Goal: Information Seeking & Learning: Find specific fact

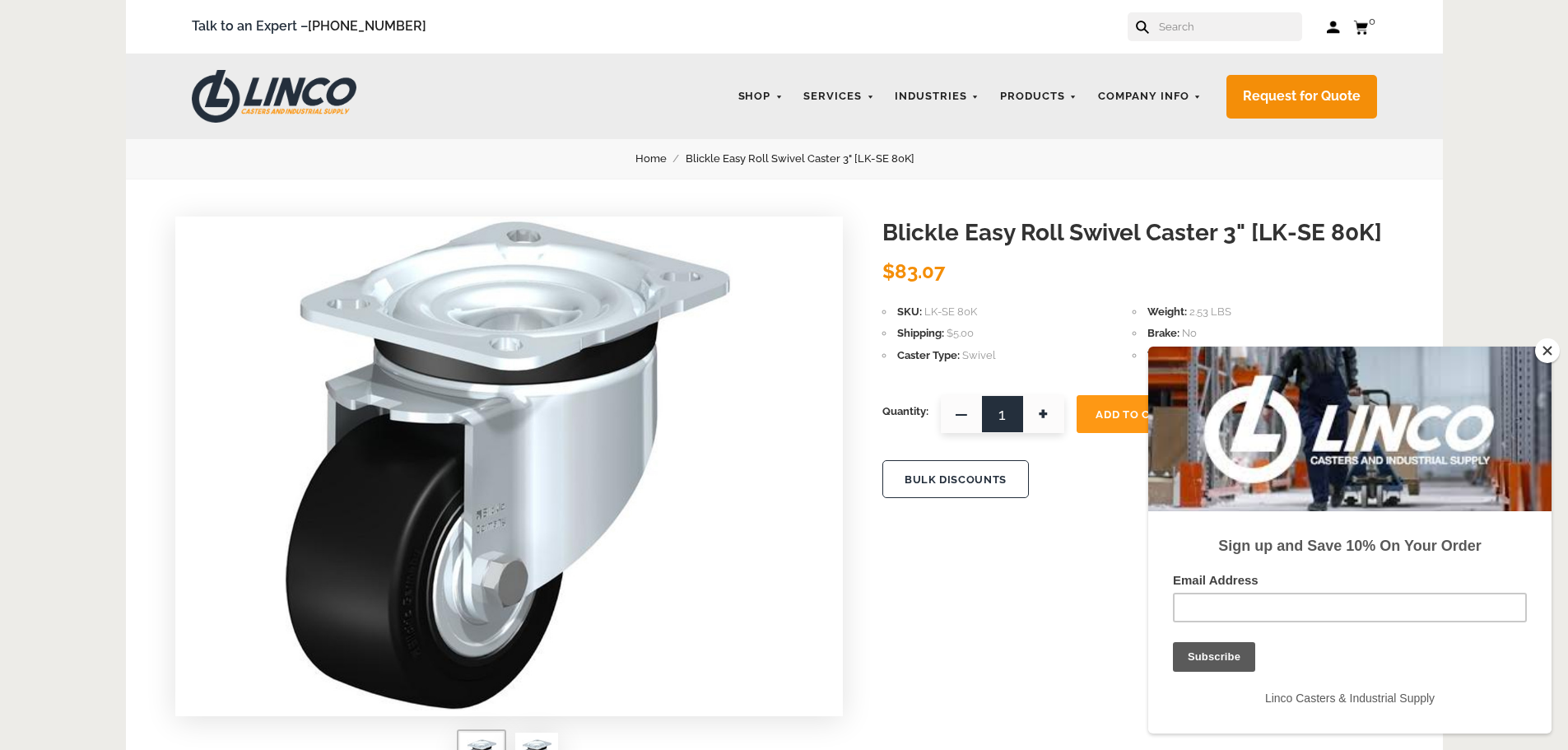
click at [1545, 352] on button "Close" at bounding box center [1548, 351] width 25 height 25
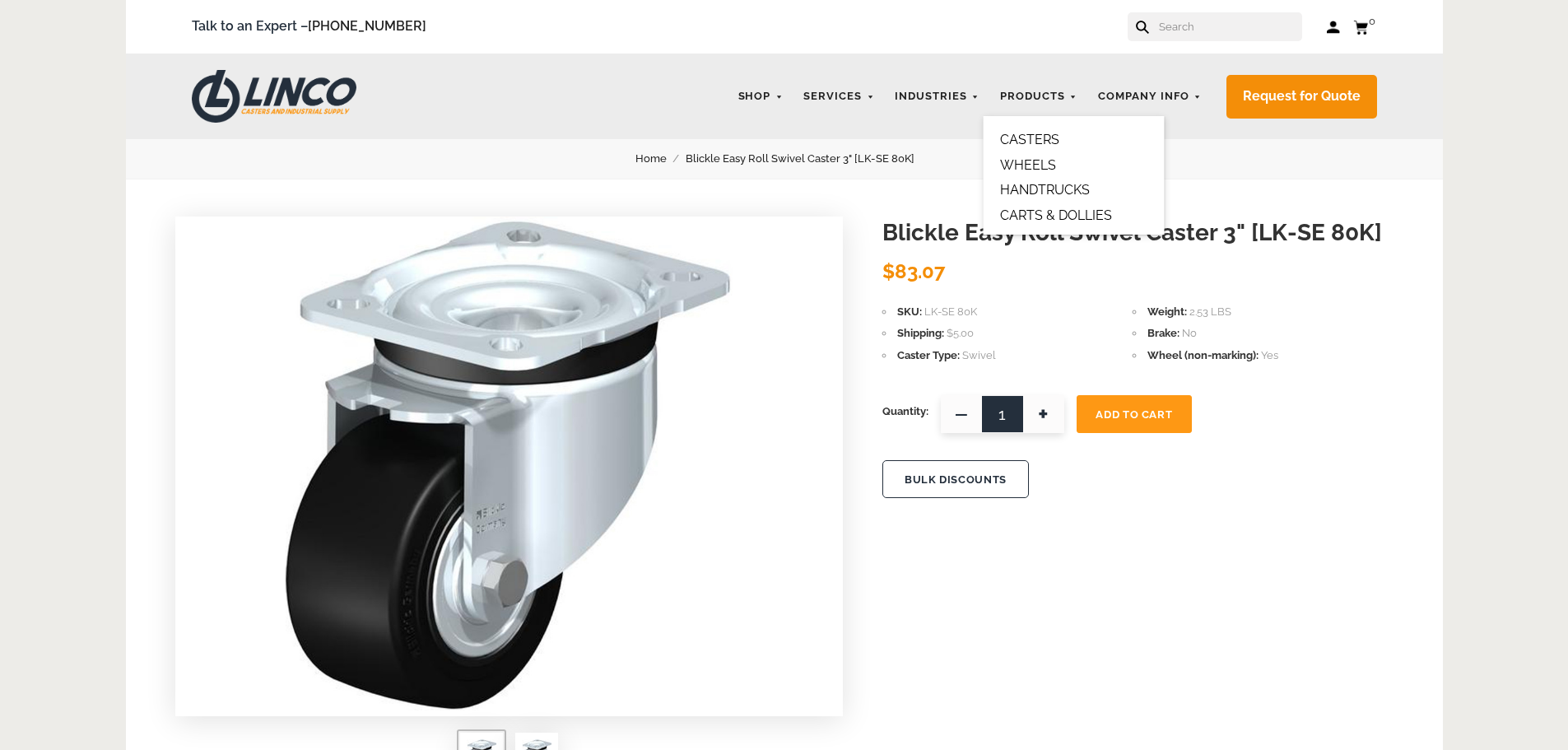
click at [1032, 141] on link "CASTERS" at bounding box center [1029, 139] width 59 height 16
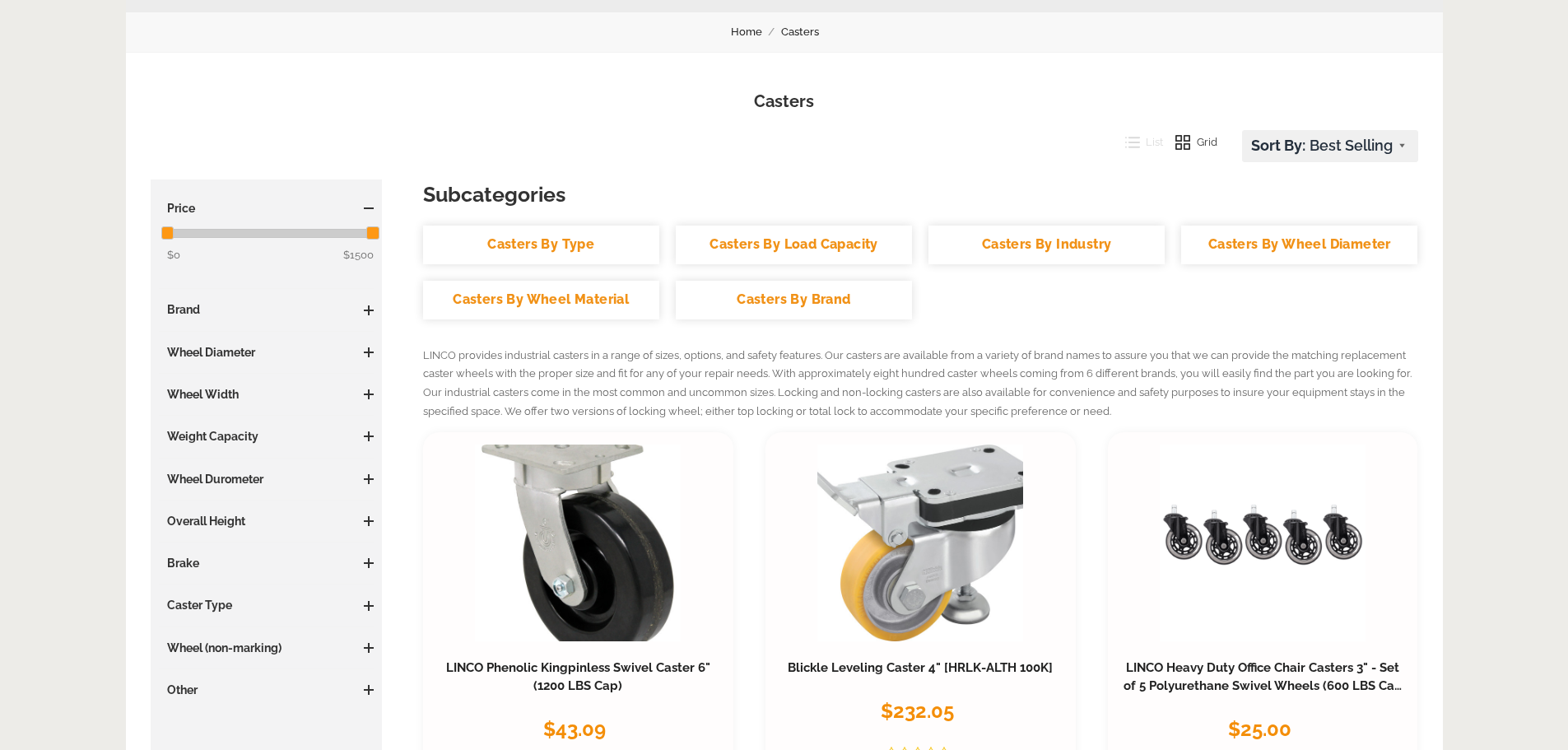
scroll to position [165, 0]
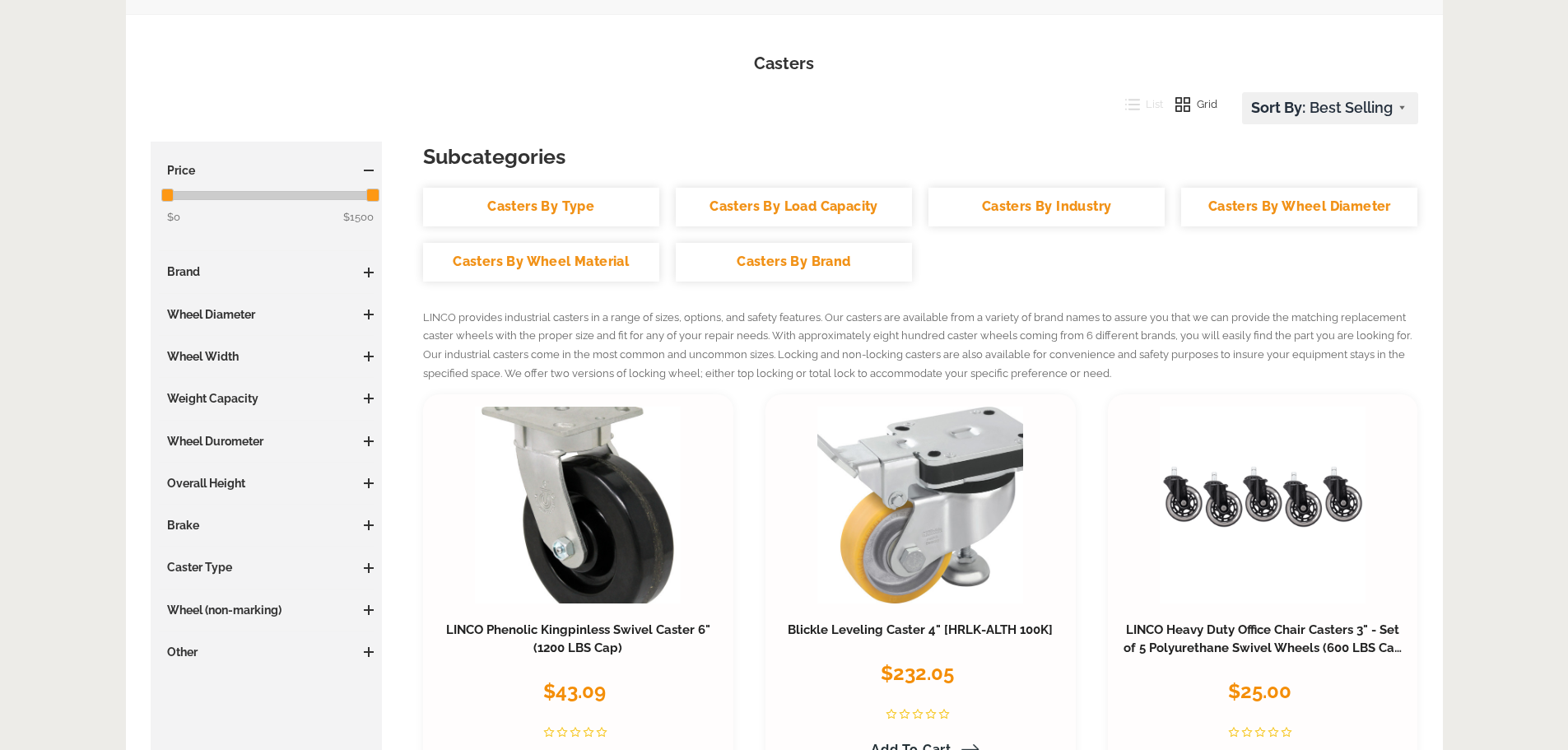
click at [364, 275] on span at bounding box center [369, 273] width 10 height 10
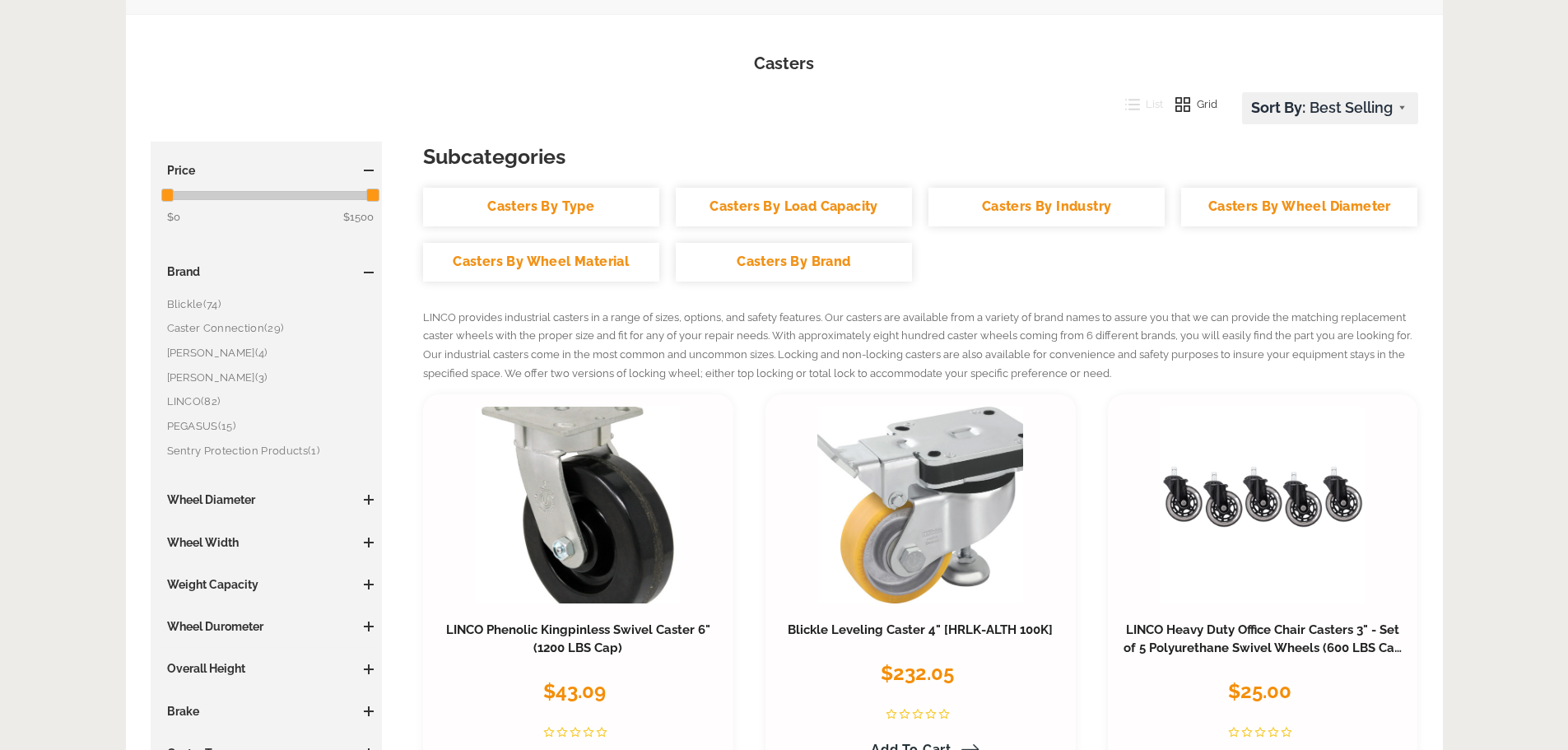
click at [186, 304] on link "[PERSON_NAME]e (74)" at bounding box center [271, 305] width 208 height 18
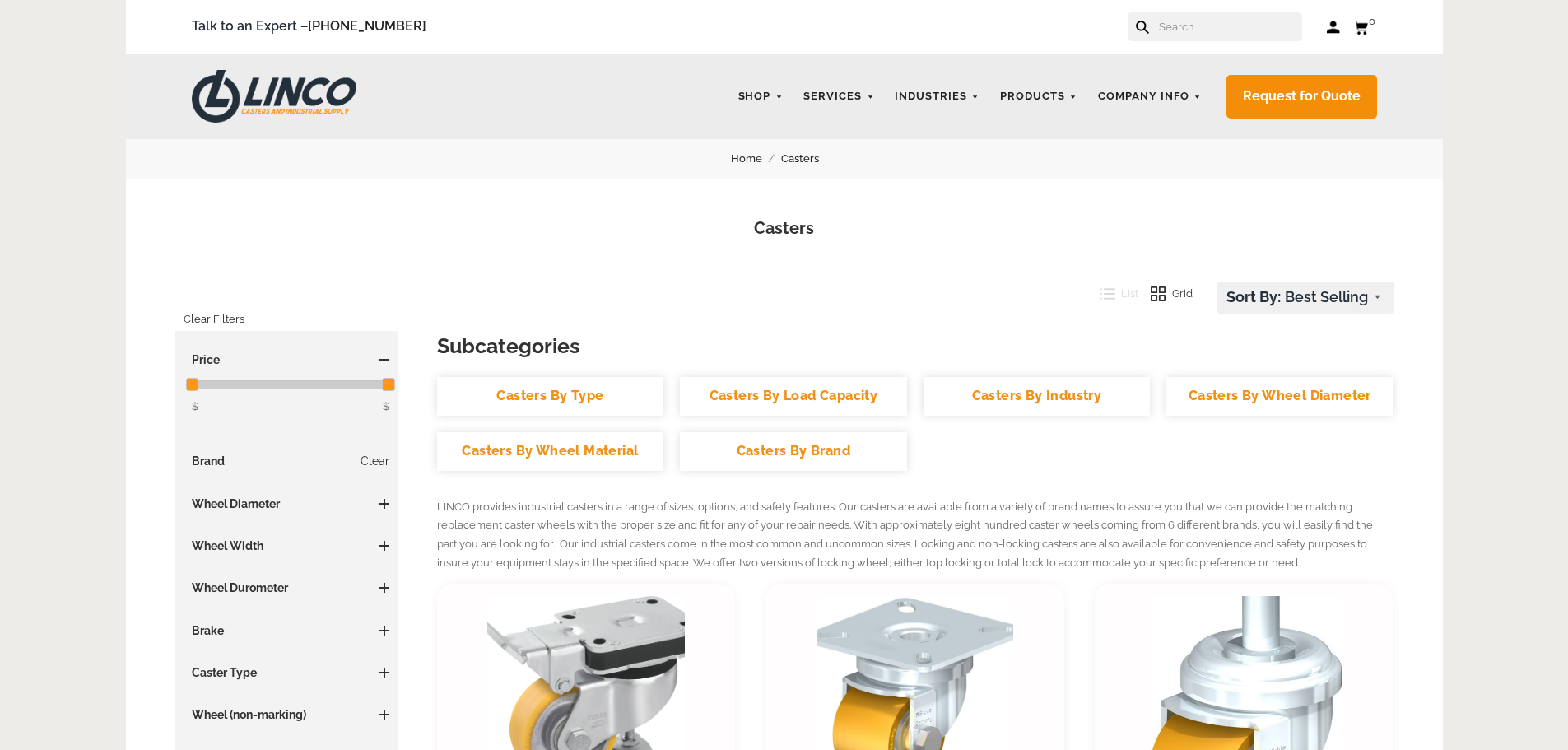
click at [1185, 29] on input "text" at bounding box center [1229, 27] width 145 height 28
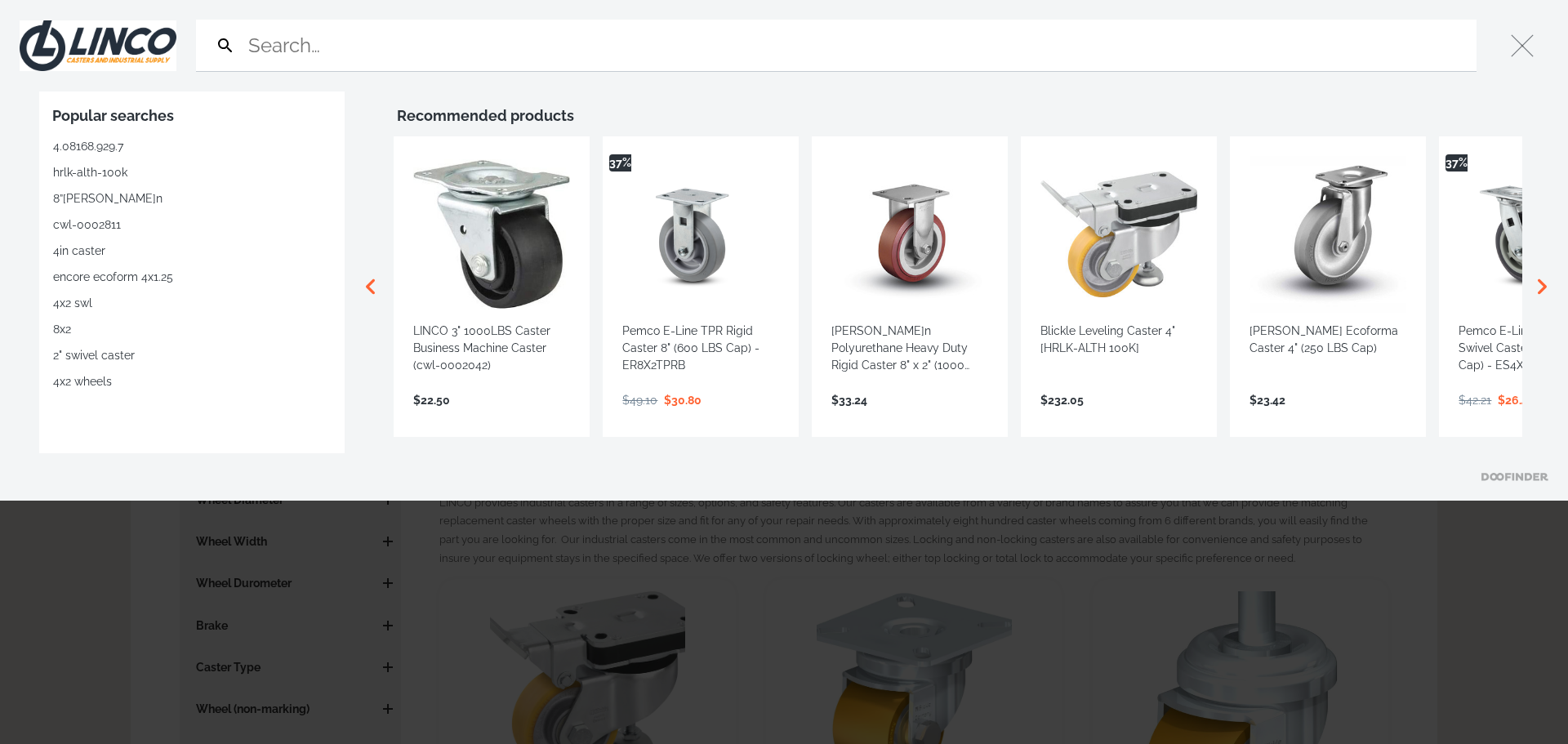
drag, startPoint x: 1175, startPoint y: 29, endPoint x: 1014, endPoint y: 45, distance: 161.8
click at [1014, 45] on input "Search" at bounding box center [857, 46] width 1225 height 51
type input "LK-SE 100K-3"
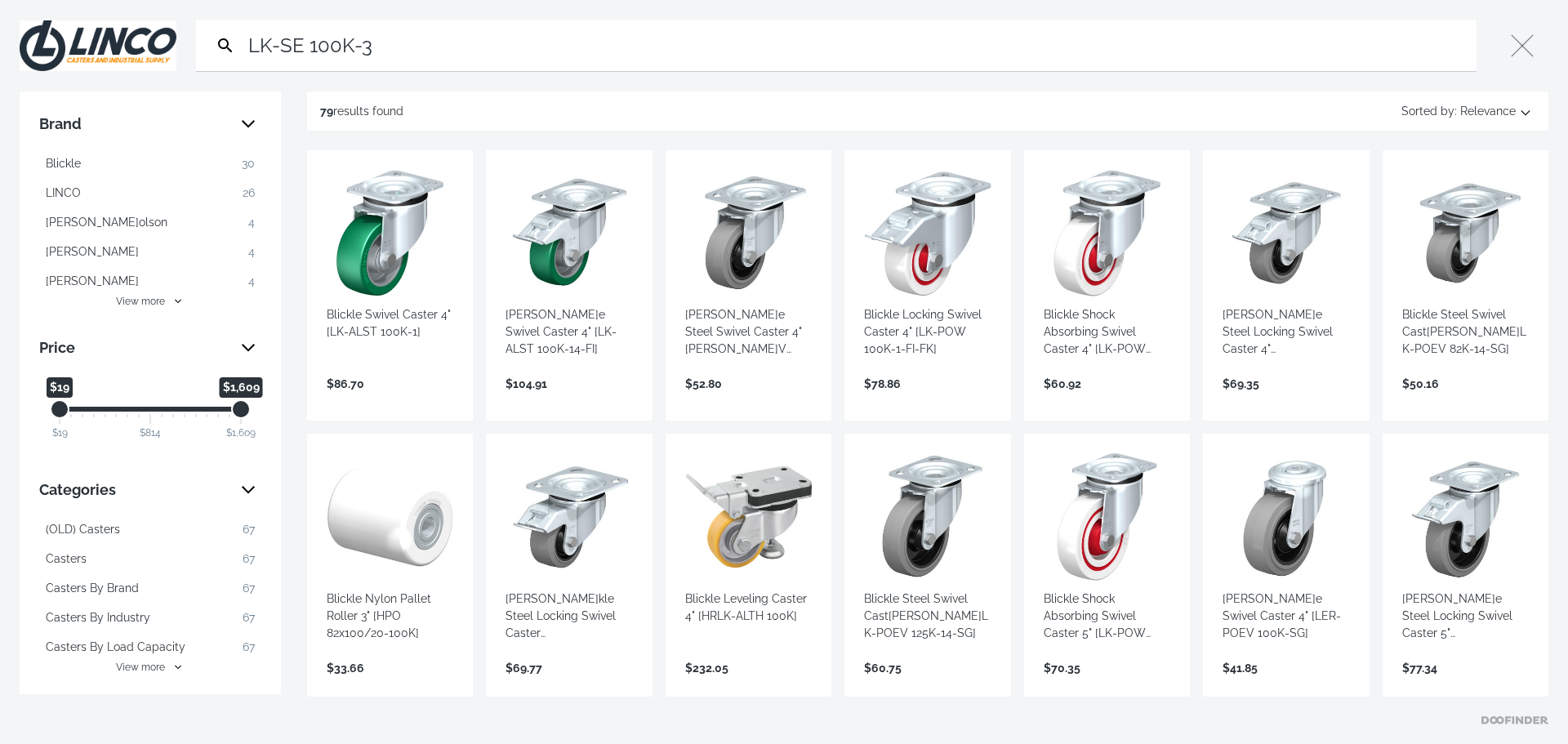
click at [91, 166] on button "[PERSON_NAME]e 30" at bounding box center [150, 163] width 222 height 26
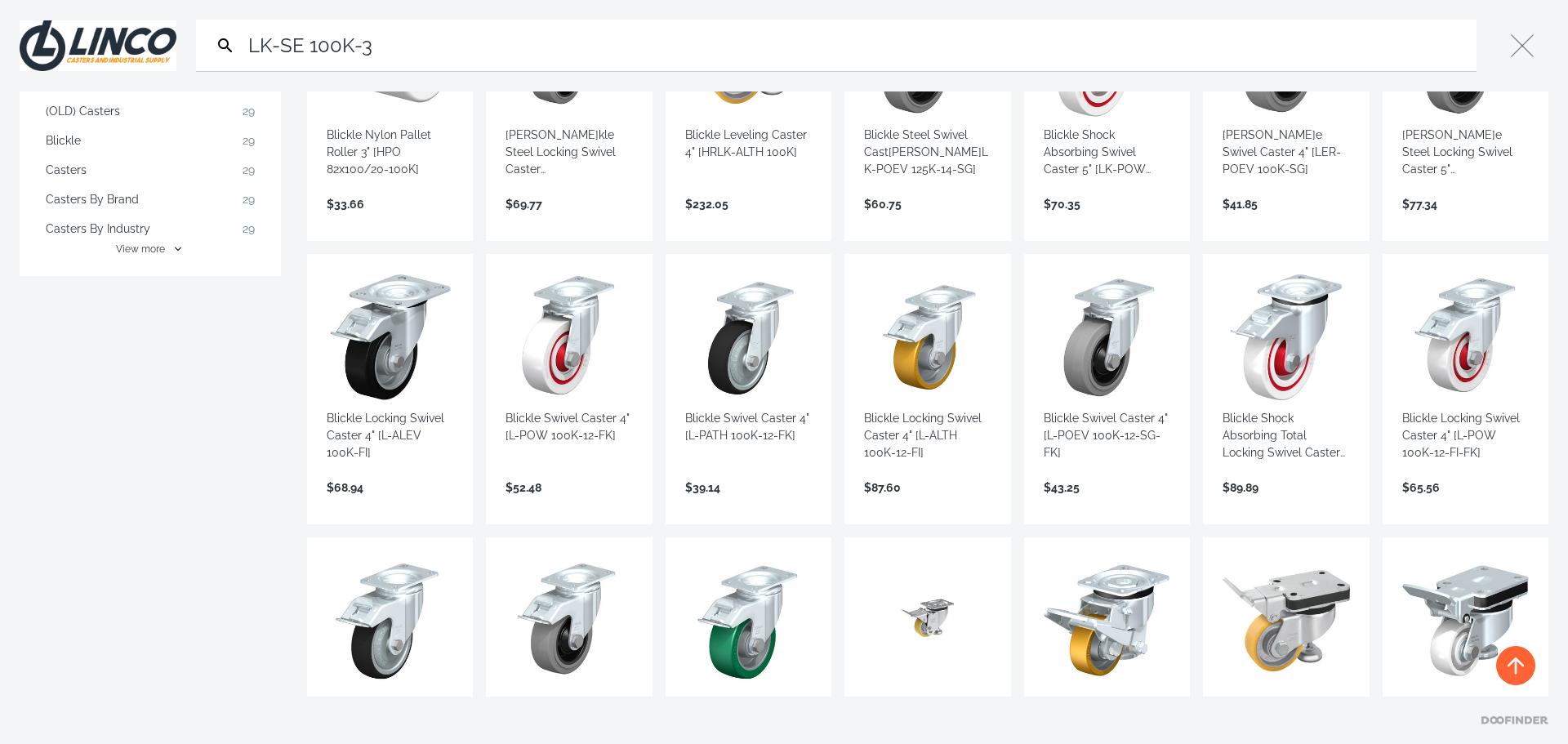
scroll to position [164, 0]
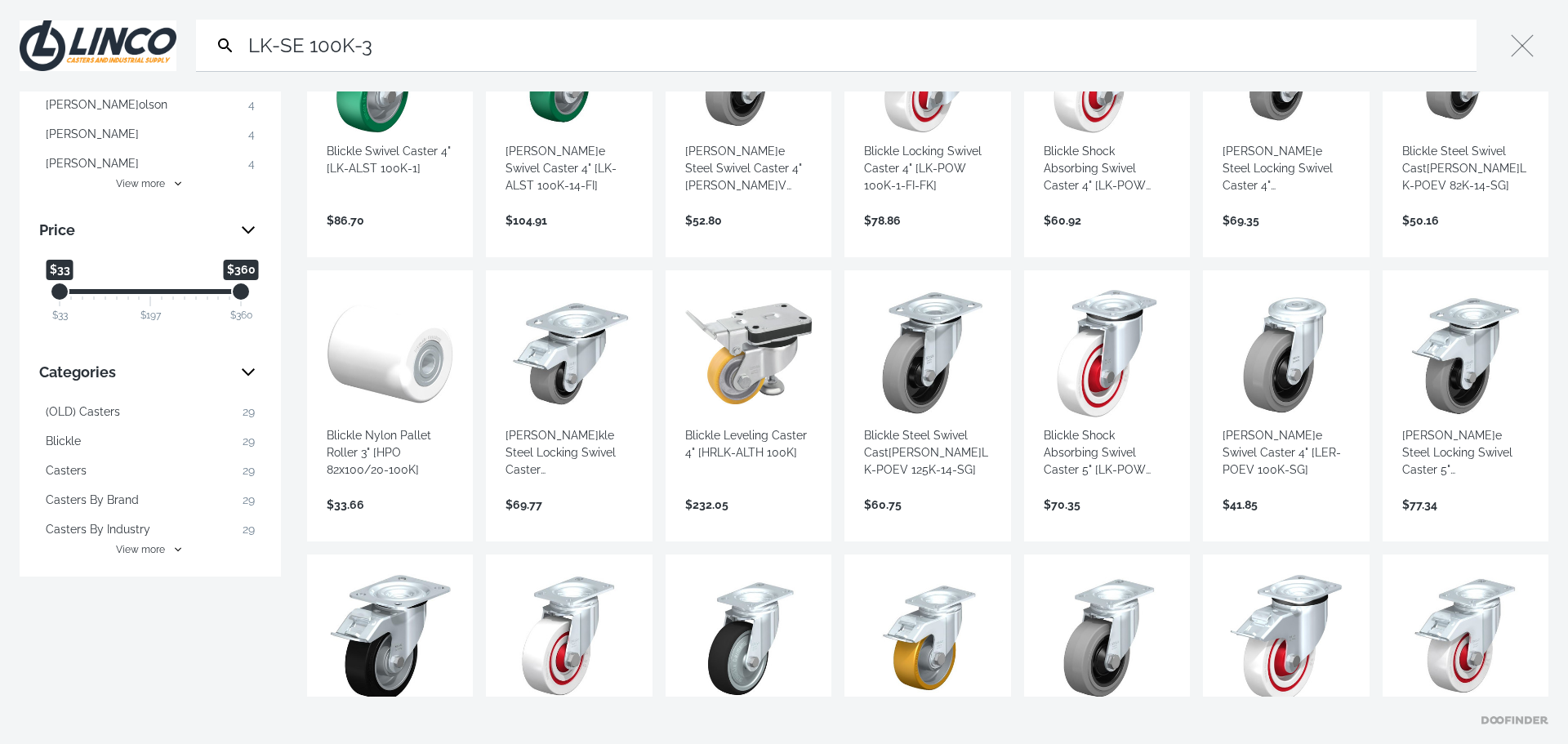
click at [249, 443] on span "29" at bounding box center [248, 441] width 12 height 17
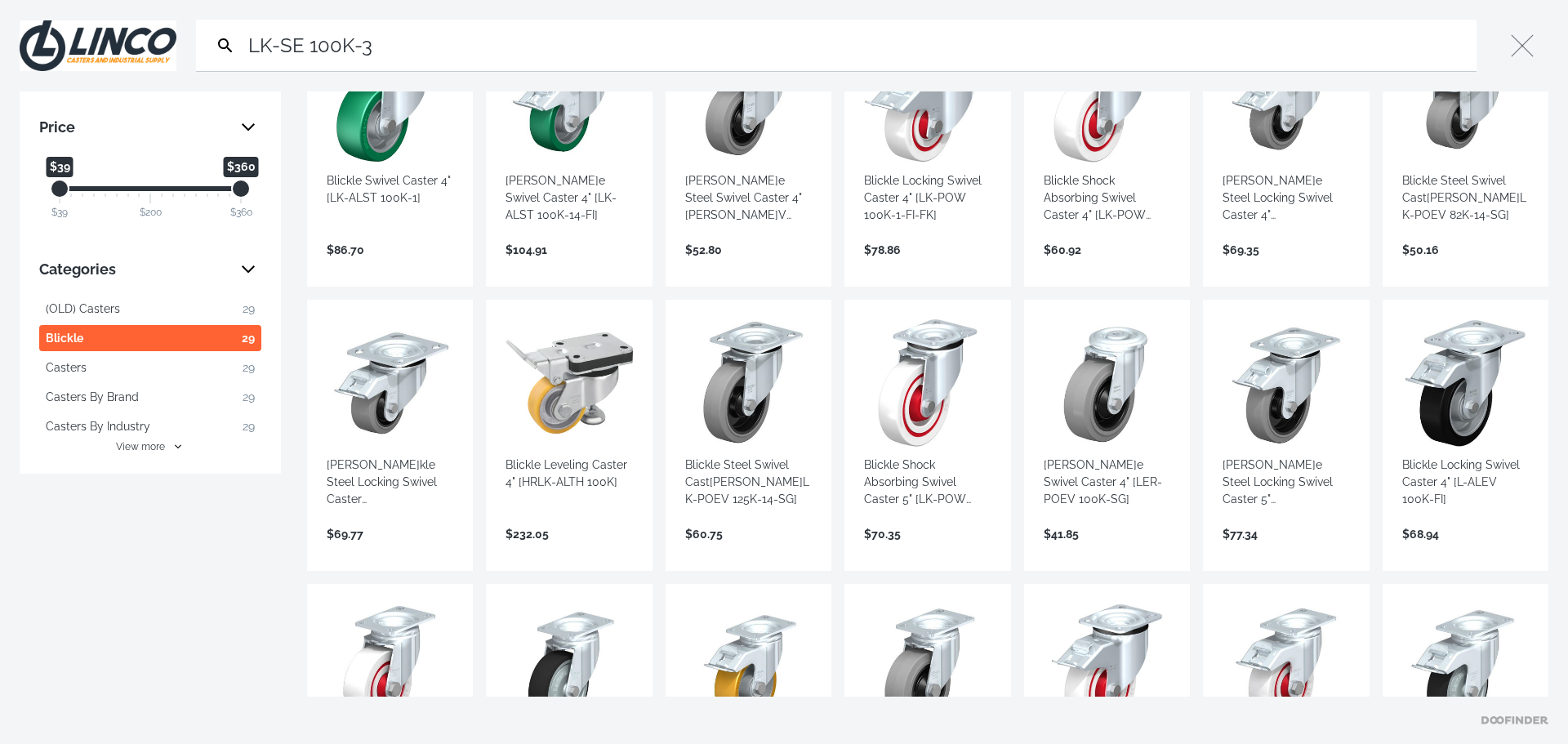
scroll to position [139, 0]
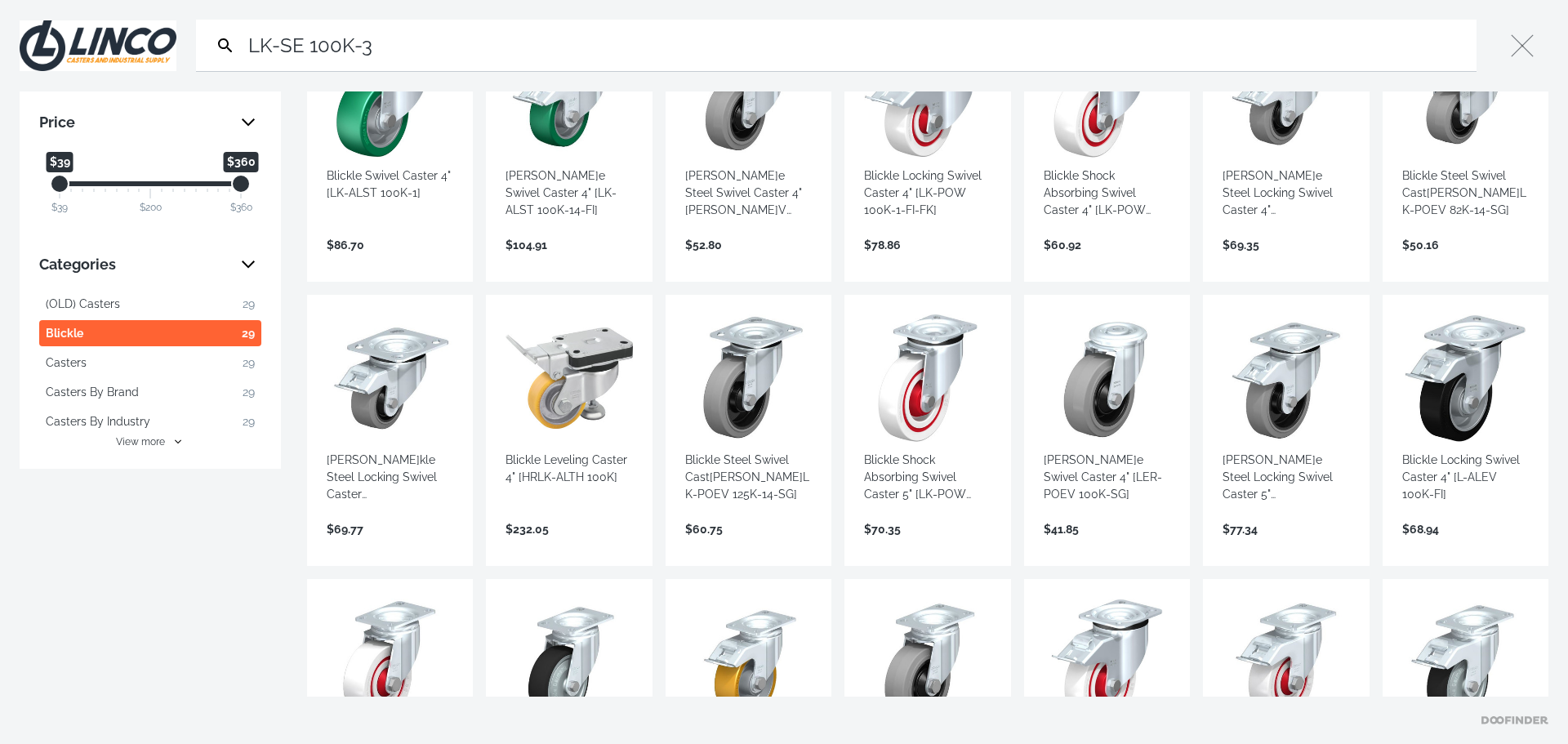
click at [139, 443] on span "View more" at bounding box center [140, 442] width 49 height 15
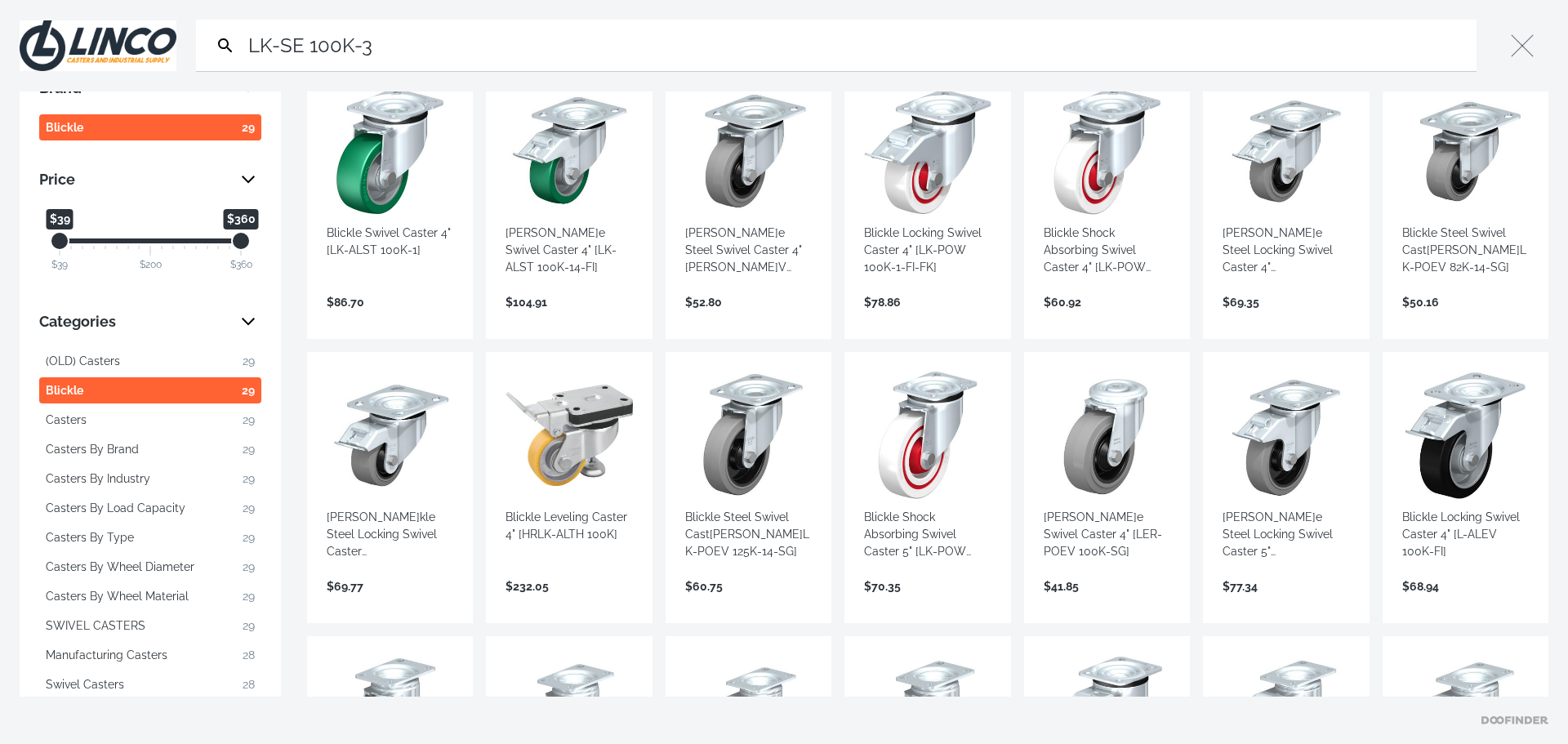
scroll to position [0, 0]
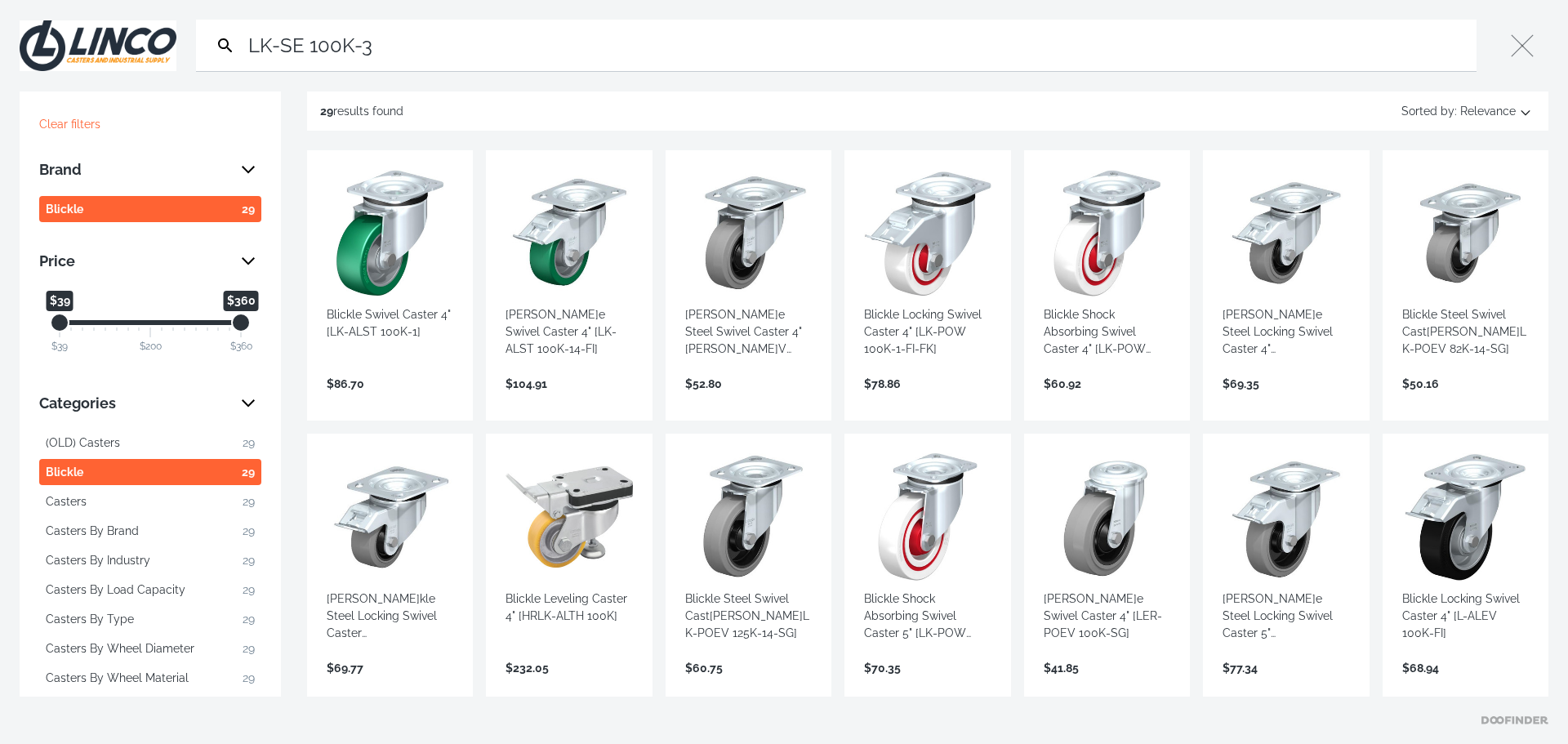
click at [112, 596] on span "Casters By Load Capacity" at bounding box center [115, 590] width 139 height 17
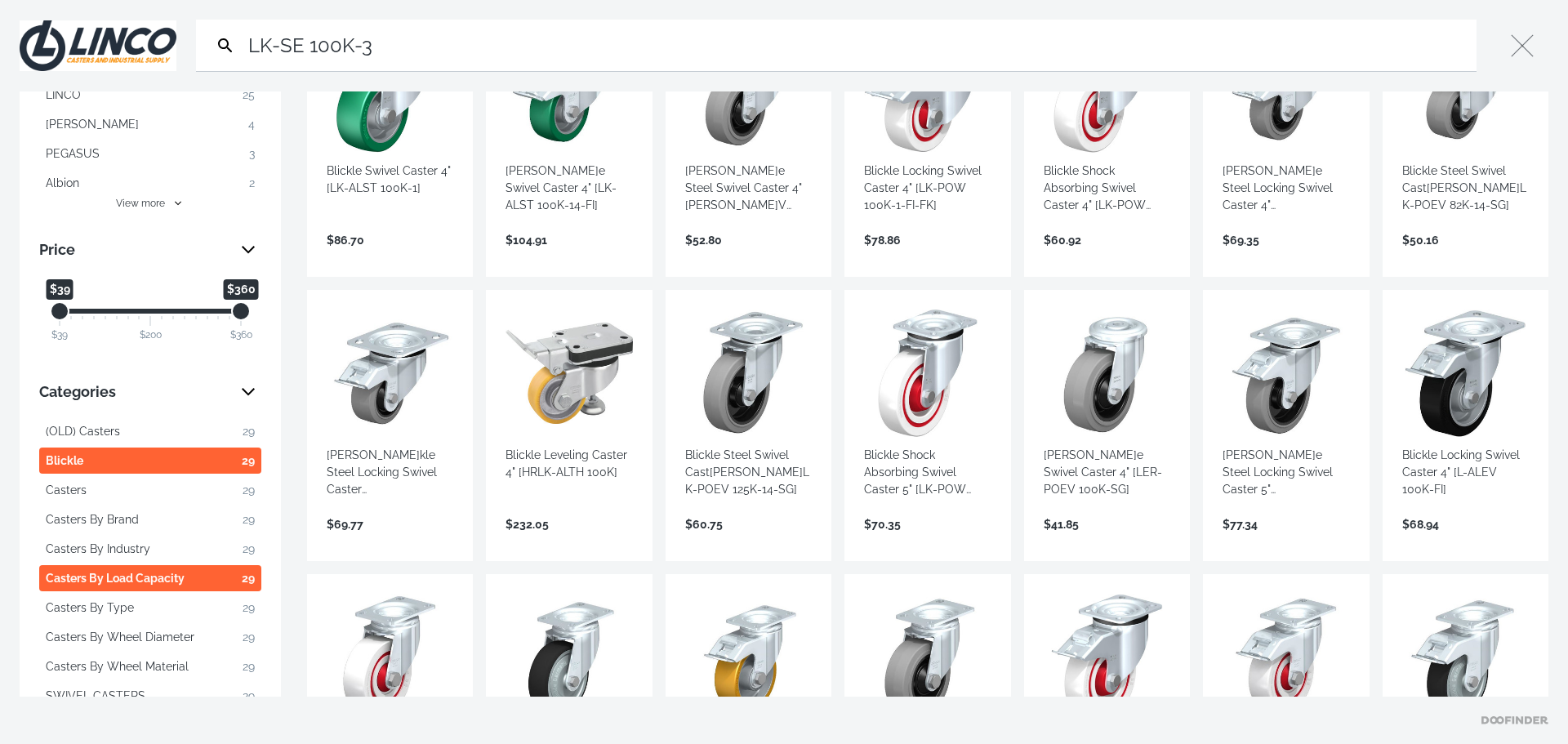
scroll to position [164, 0]
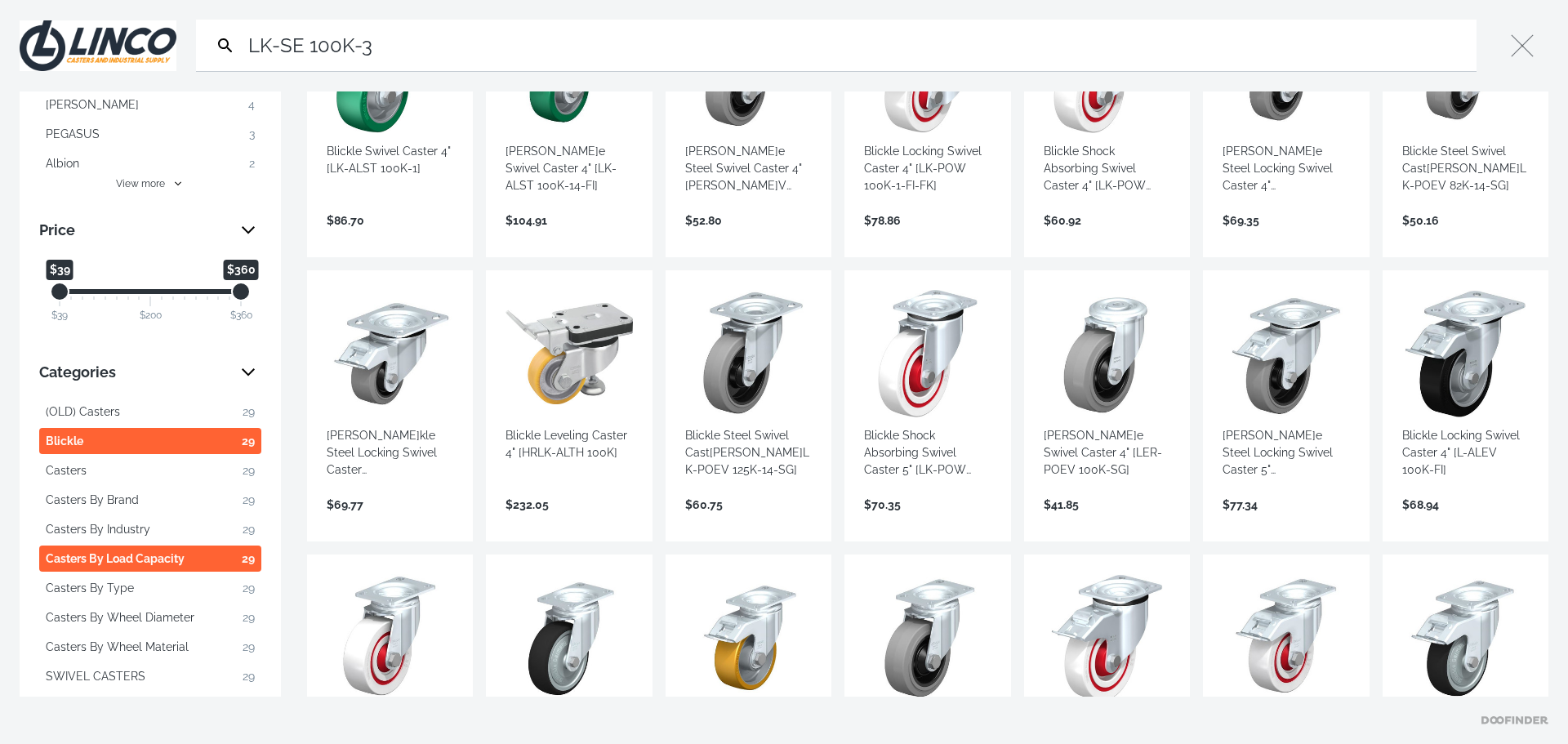
click at [727, 522] on link "View more →" at bounding box center [748, 522] width 126 height 0
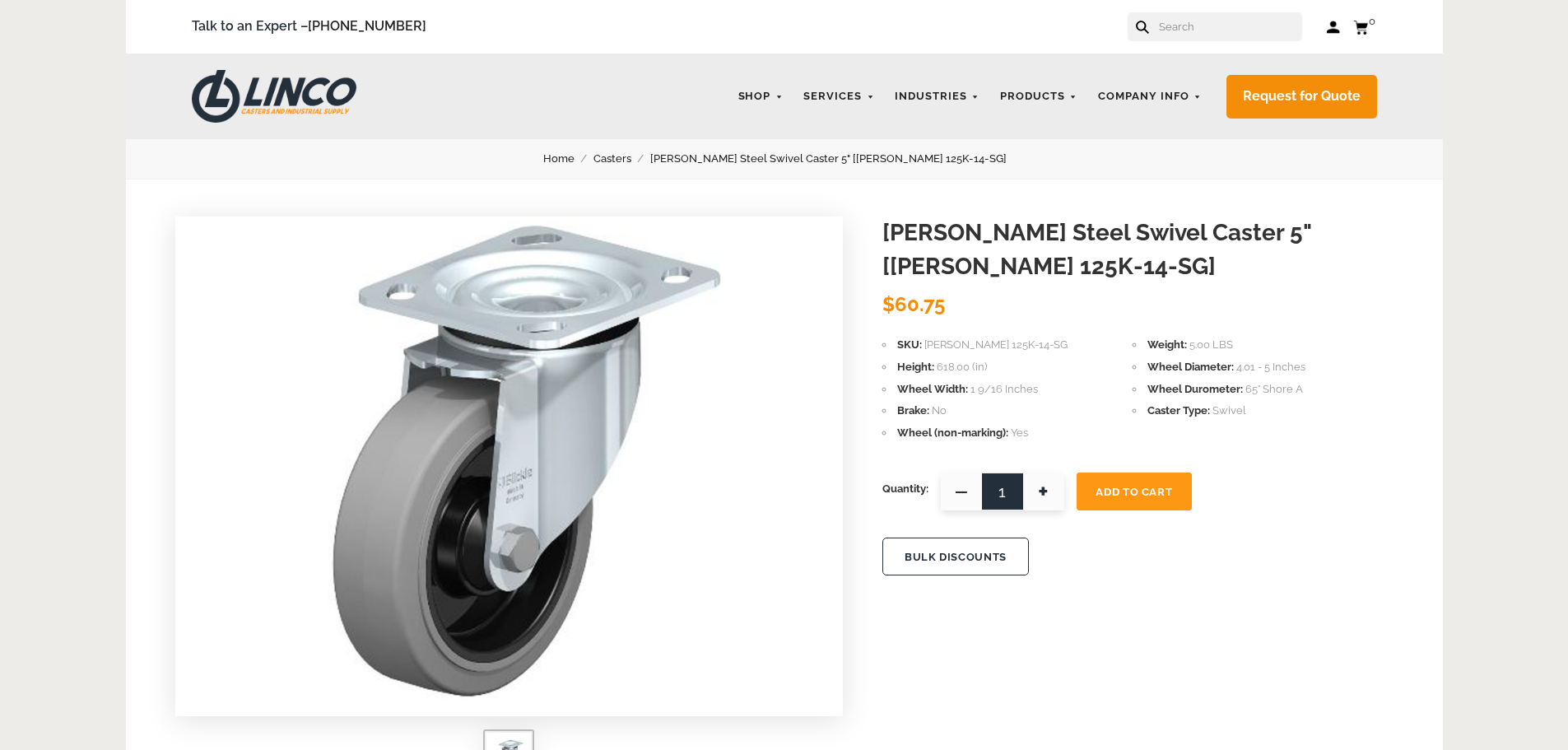
click at [1025, 259] on h1 "Blickle Steel Swivel Caster 5" [LK-POEV 125K-14-SG]" at bounding box center [1138, 250] width 511 height 67
drag, startPoint x: 1218, startPoint y: 235, endPoint x: 1234, endPoint y: 258, distance: 28.0
click at [1234, 258] on h1 "Blickle Steel Swivel Caster 5" [LK-POEV 125K-14-SG]" at bounding box center [1138, 250] width 511 height 67
click at [1189, 28] on input "text" at bounding box center [1229, 27] width 145 height 28
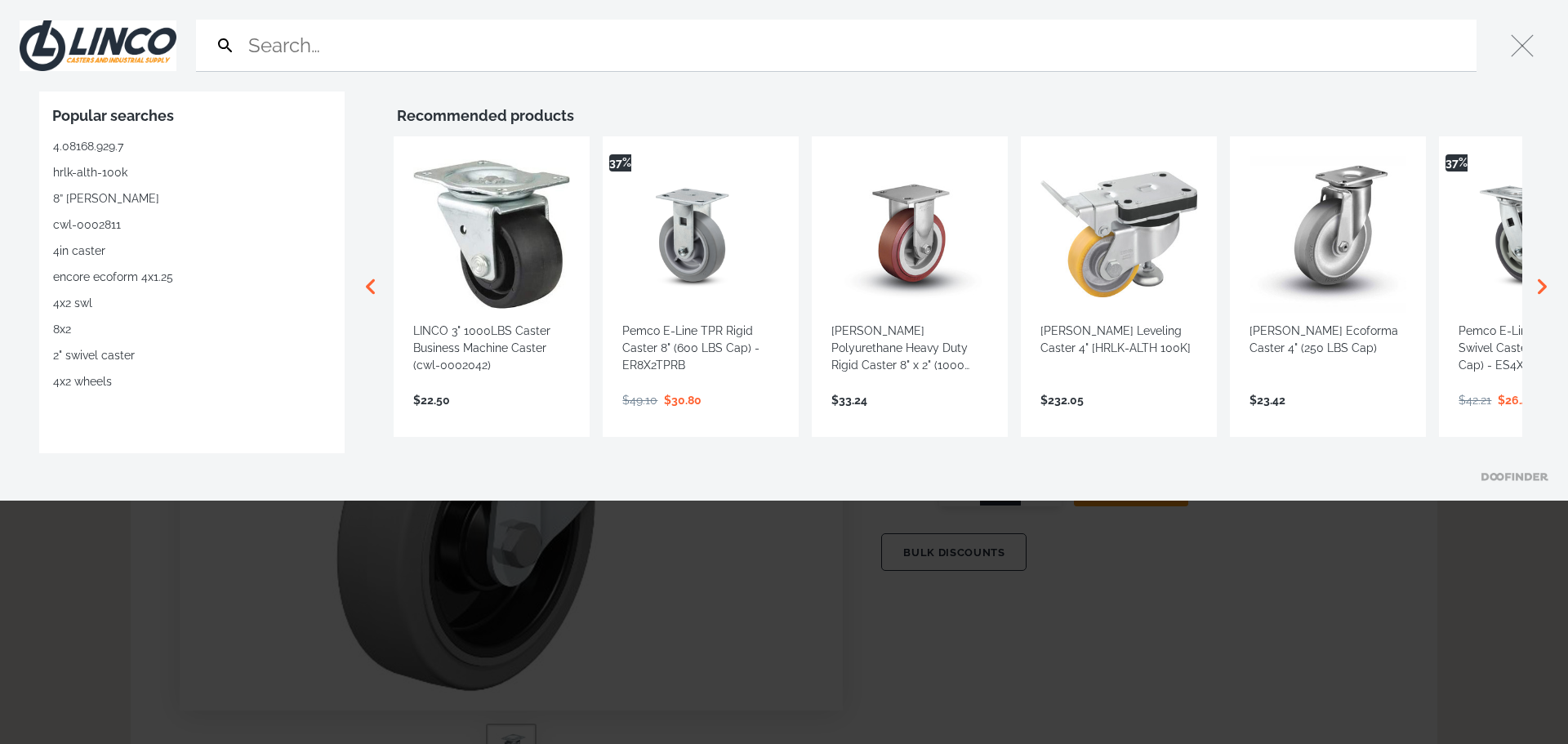
drag, startPoint x: 1180, startPoint y: 28, endPoint x: 322, endPoint y: 44, distance: 858.1
paste input "Blickle LK-SE 100K-3 Swivel Caster, 3.94" Wheel Di"
type input "Blickle LK-SE 100K-3 Swivel Caster, 3.94" Wheel Di"
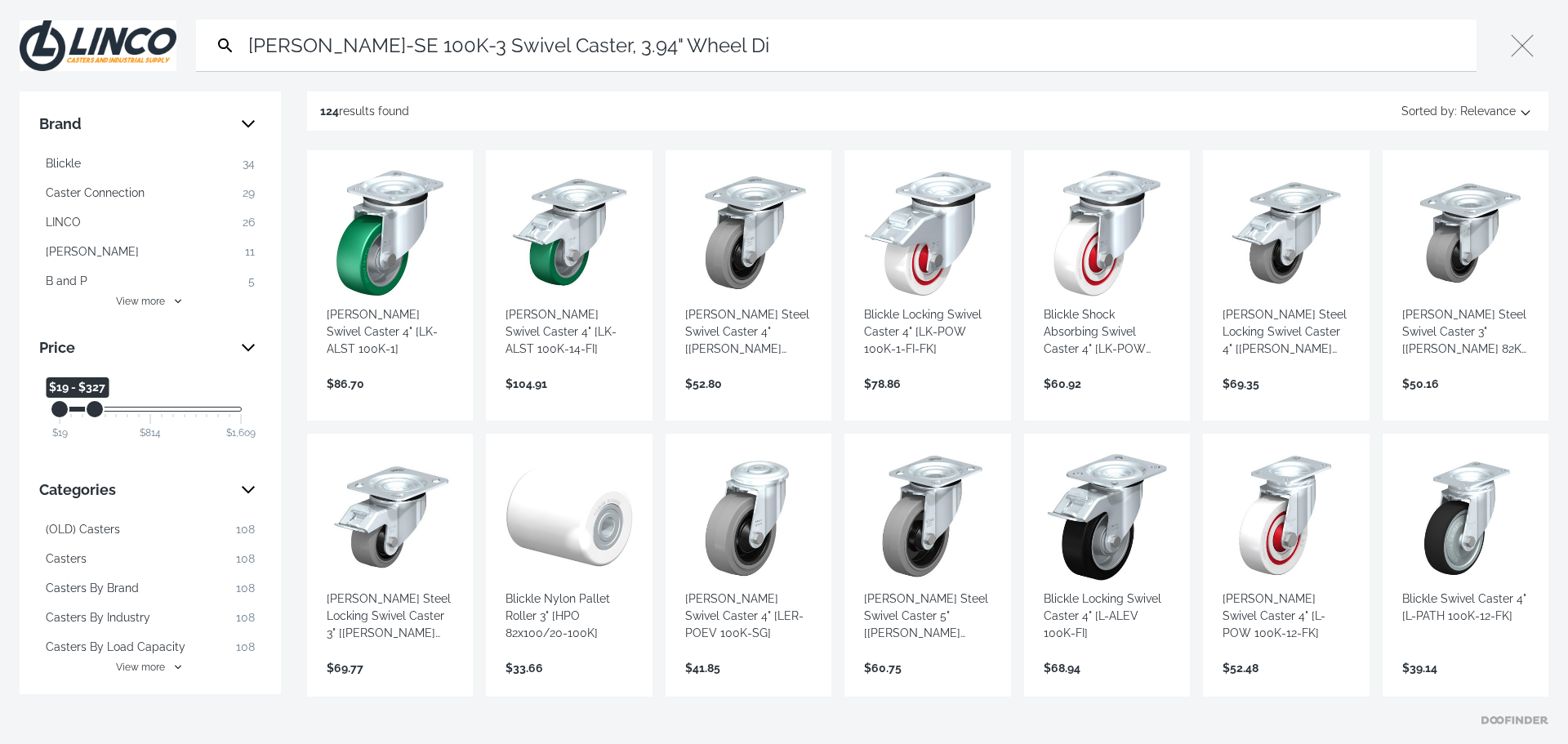
drag, startPoint x: 240, startPoint y: 414, endPoint x: 90, endPoint y: 428, distance: 150.7
click at [90, 412] on div "$19 $19 $327 $19 - $327 $19 $814 $1,609" at bounding box center [150, 409] width 183 height 5
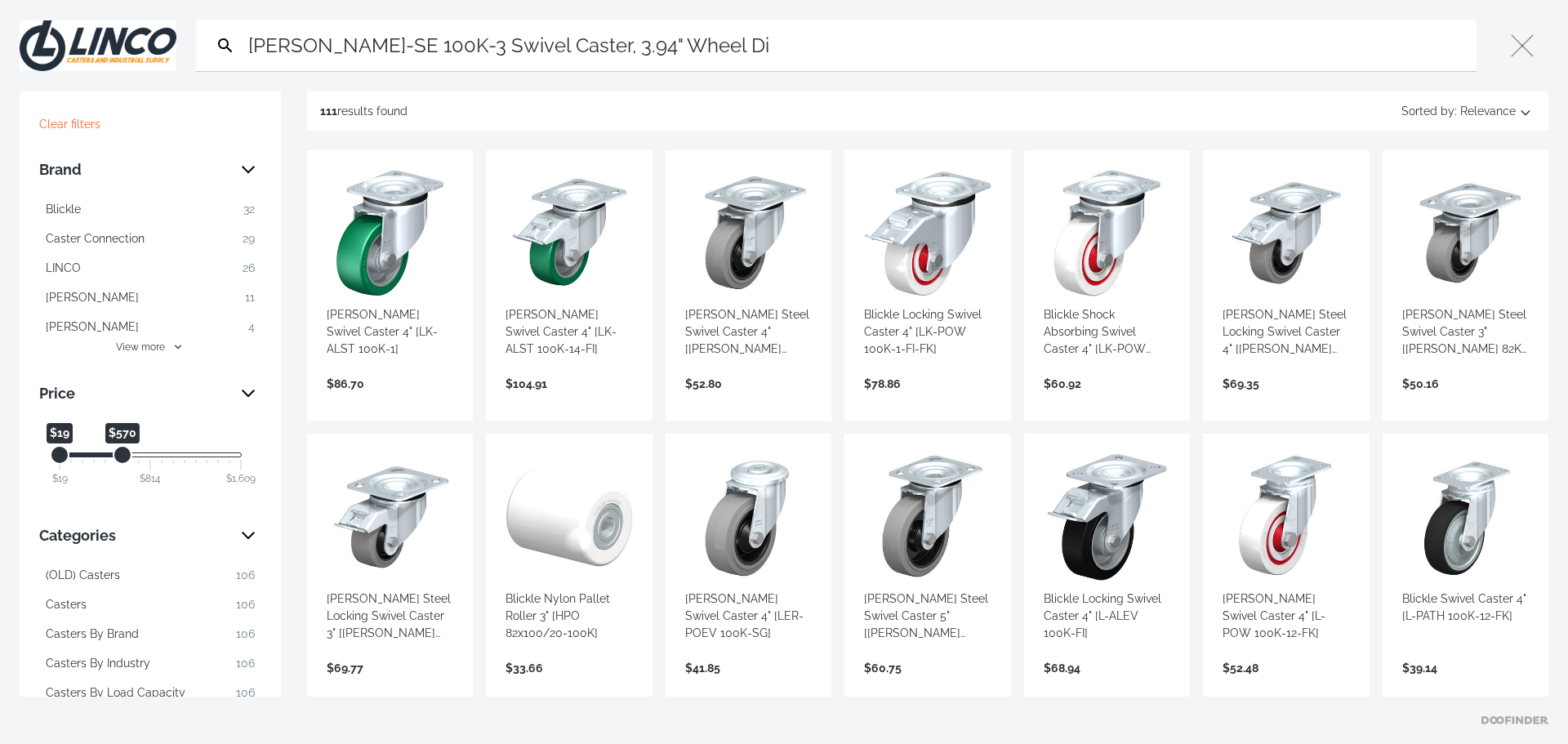
drag, startPoint x: 94, startPoint y: 458, endPoint x: 134, endPoint y: 459, distance: 40.0
click at [130, 459] on div "Maximum Price" at bounding box center [123, 455] width 17 height 17
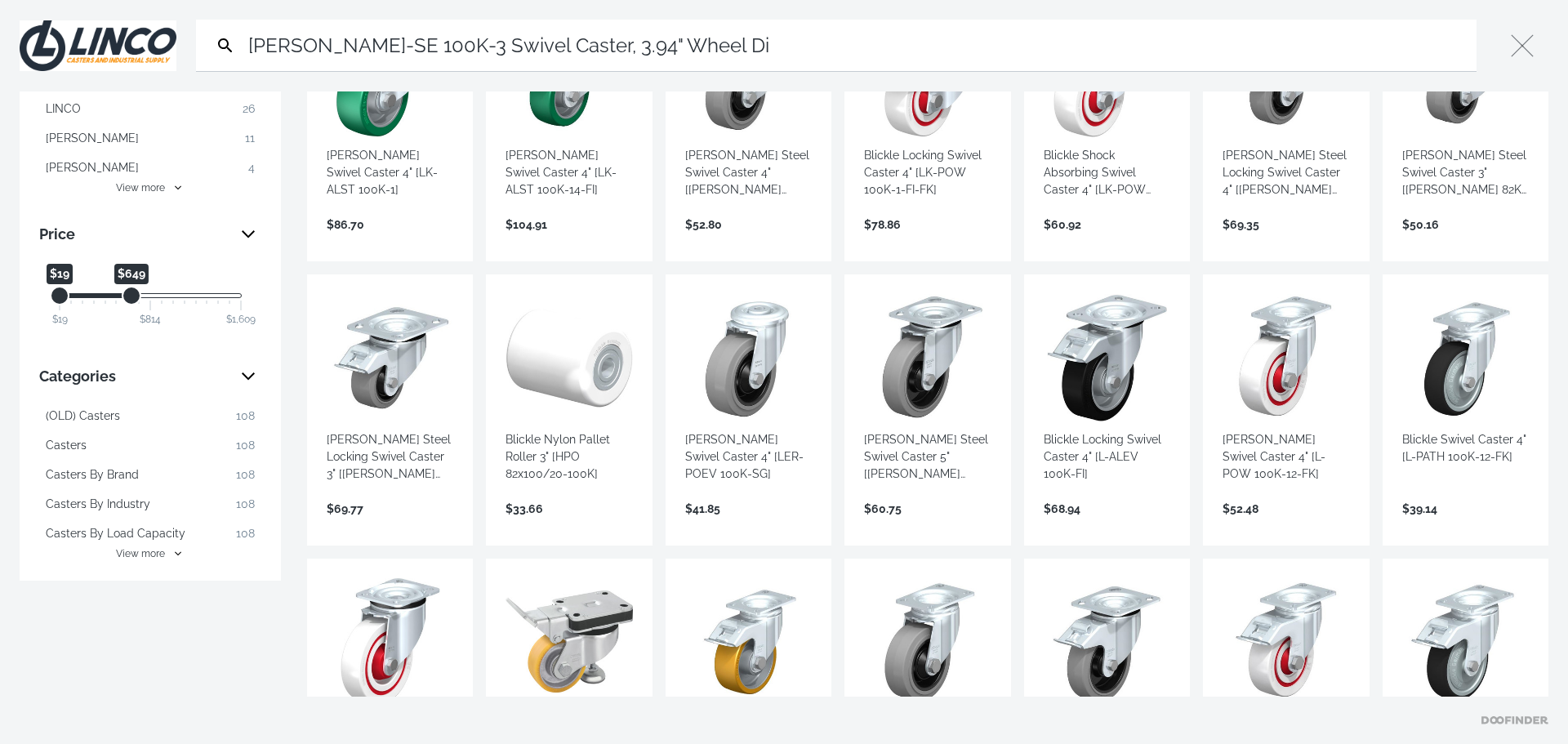
scroll to position [164, 0]
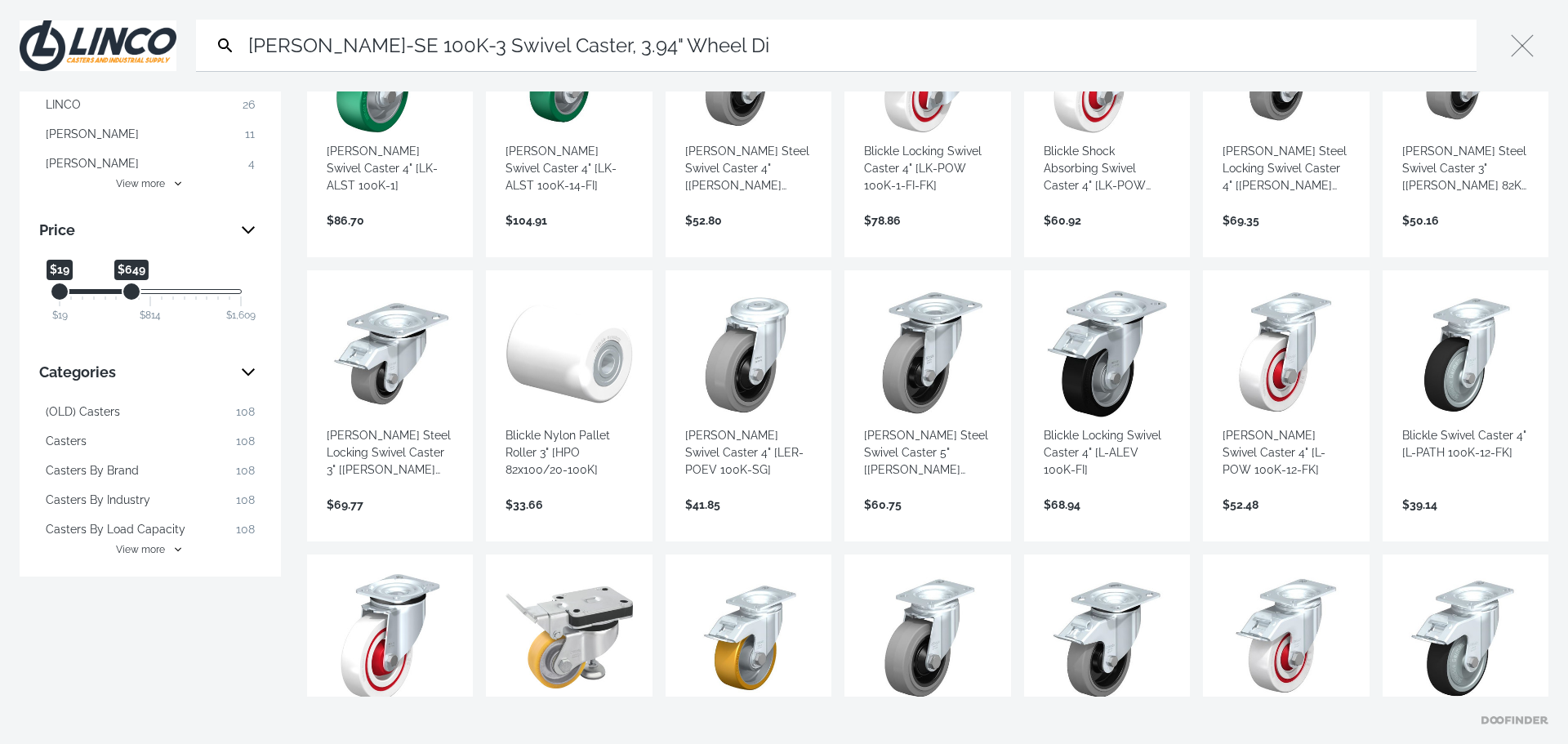
click at [137, 553] on span "View more" at bounding box center [140, 550] width 49 height 15
click at [182, 536] on button "Casters By Load Capacity 108" at bounding box center [150, 529] width 222 height 26
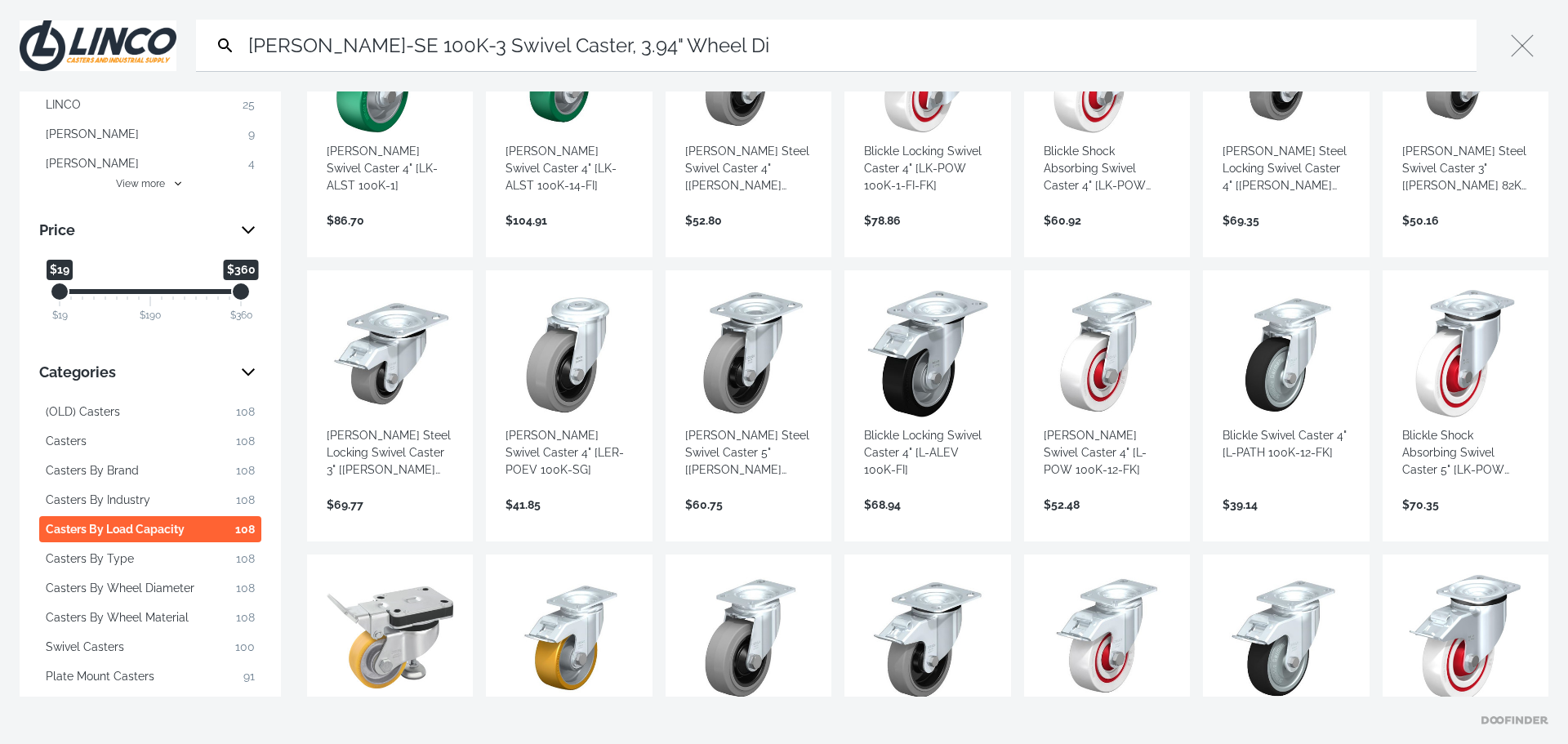
click at [165, 536] on span "Casters By Load Capacity" at bounding box center [115, 530] width 139 height 17
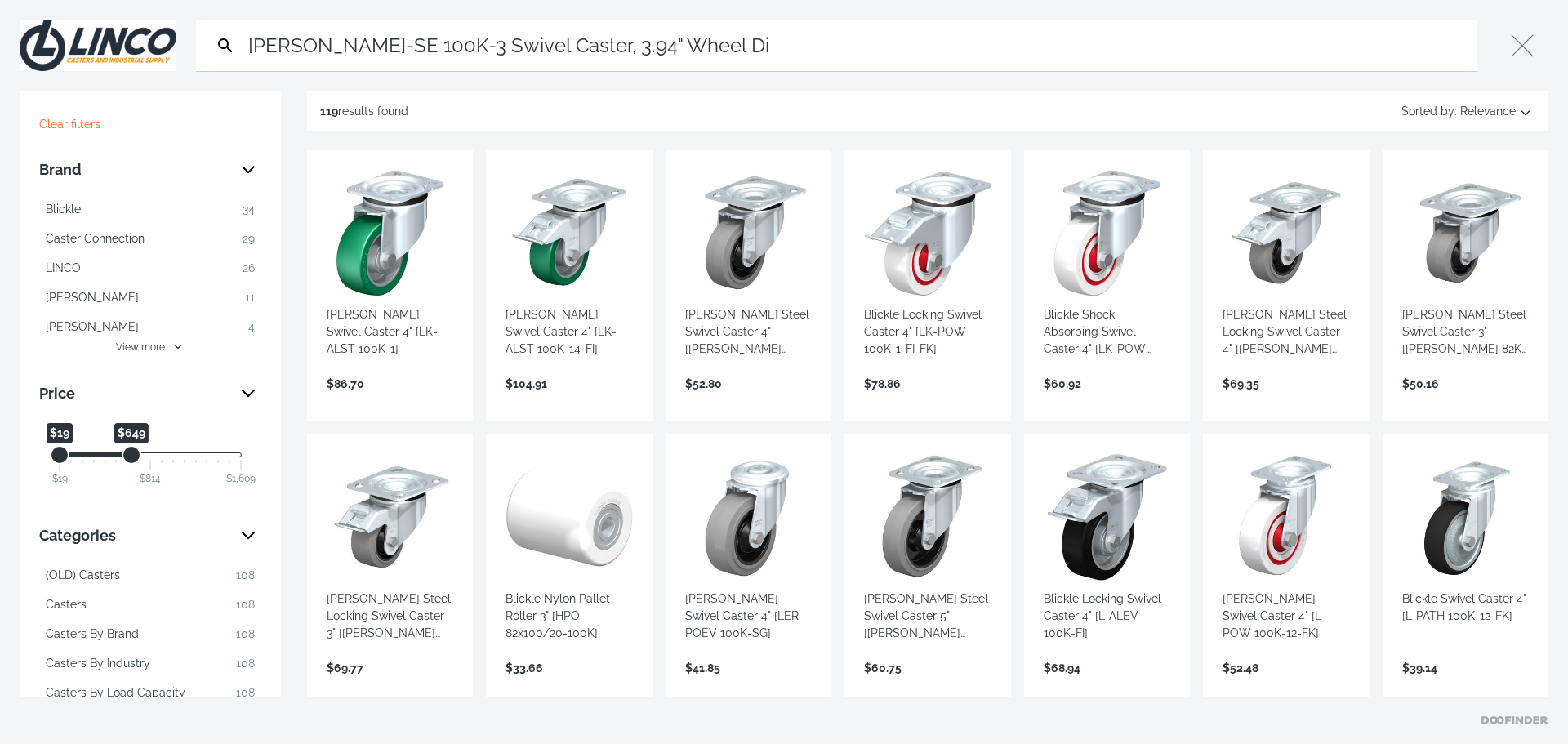
click at [69, 213] on span "Blickle" at bounding box center [63, 209] width 35 height 17
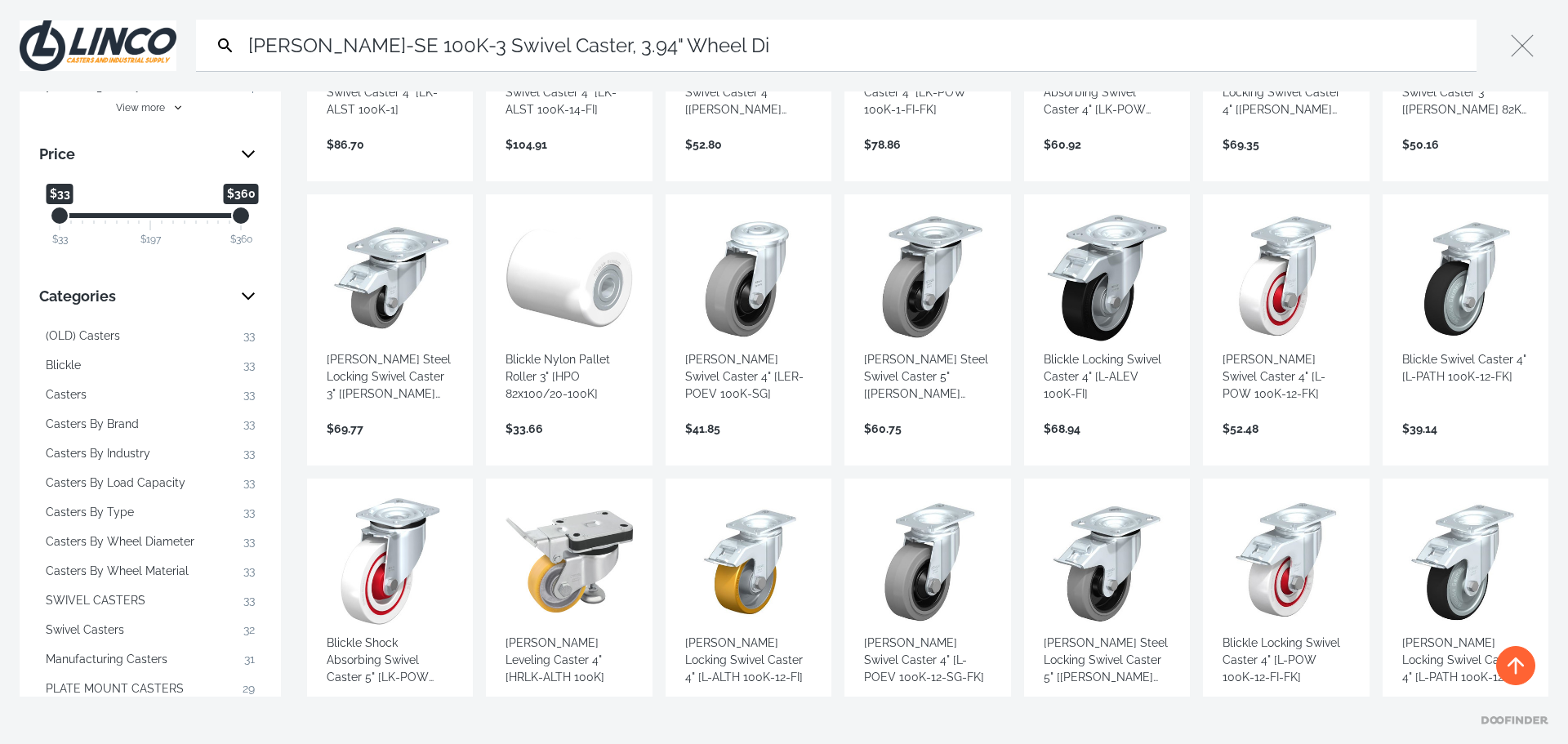
scroll to position [245, 0]
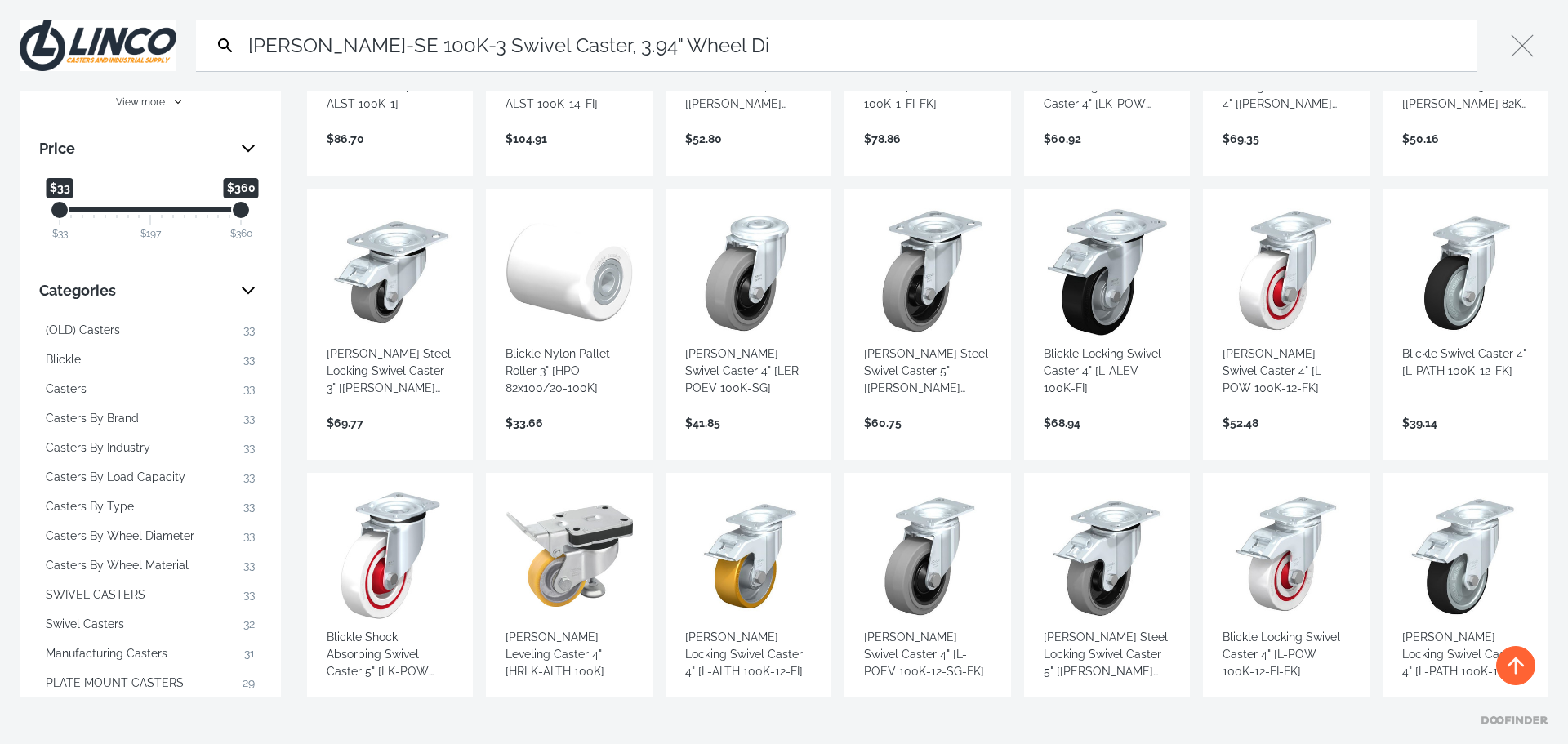
click at [1291, 440] on link "View more →" at bounding box center [1286, 440] width 126 height 0
